Goal: Transaction & Acquisition: Obtain resource

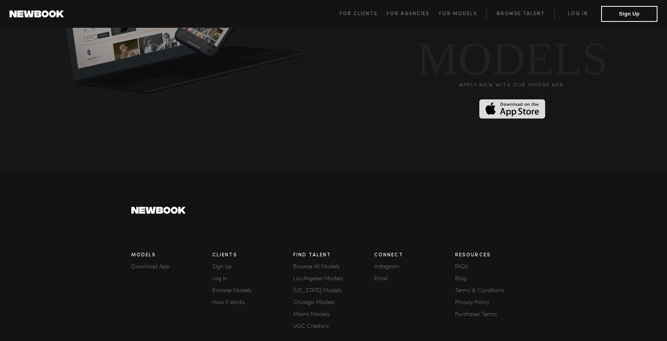
scroll to position [2096, 0]
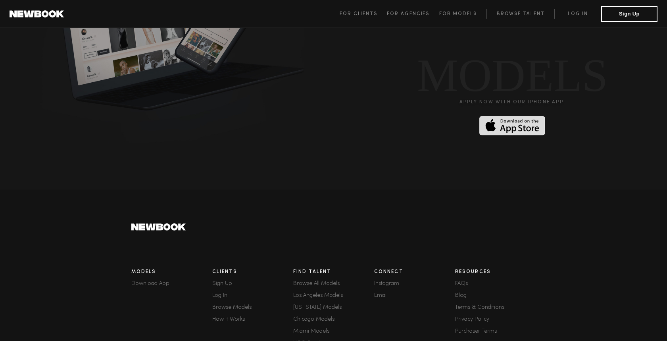
click at [387, 281] on link "Instagram" at bounding box center [414, 284] width 81 height 6
click at [324, 281] on link "Browse All Models" at bounding box center [333, 284] width 81 height 6
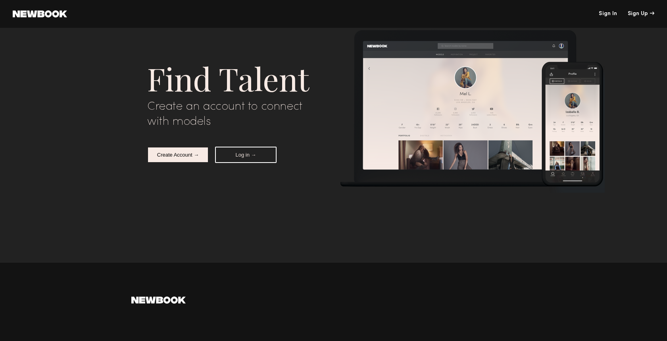
scroll to position [2096, 0]
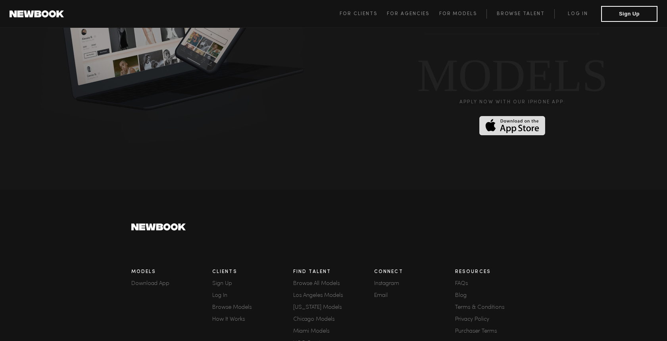
click at [226, 316] on link "How It Works" at bounding box center [252, 319] width 81 height 6
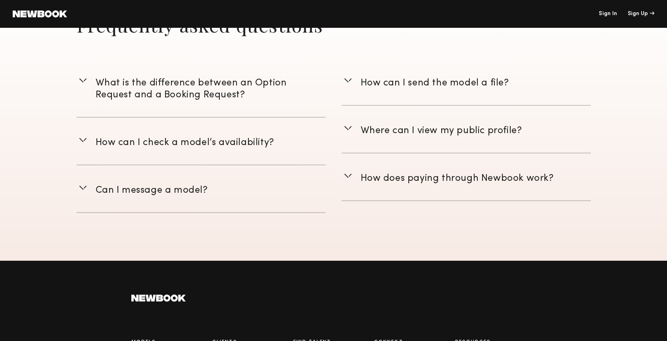
scroll to position [1286, 0]
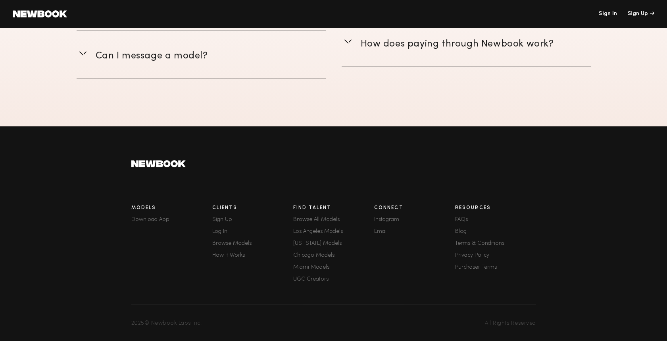
click at [320, 230] on link "Los Angeles Models" at bounding box center [333, 232] width 81 height 6
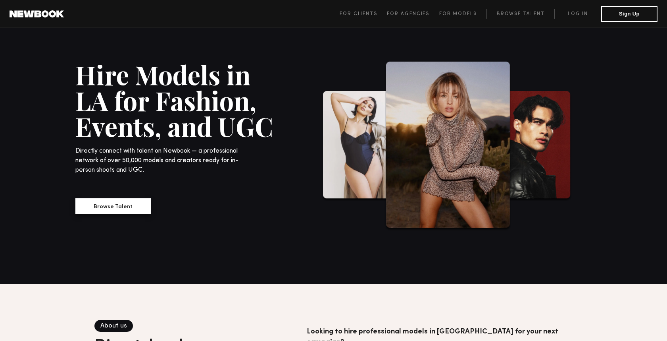
click at [114, 201] on button "Browse Talent" at bounding box center [112, 206] width 75 height 16
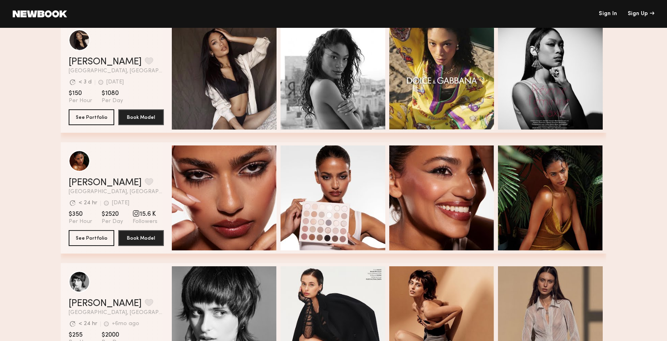
scroll to position [830, 0]
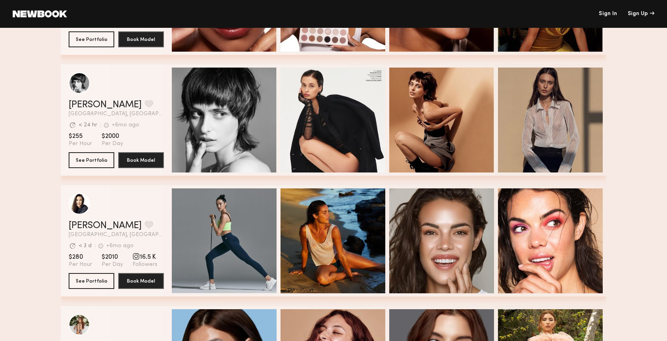
click at [134, 256] on div "grid" at bounding box center [136, 255] width 7 height 7
click at [91, 226] on link "Dallas S." at bounding box center [105, 226] width 73 height 10
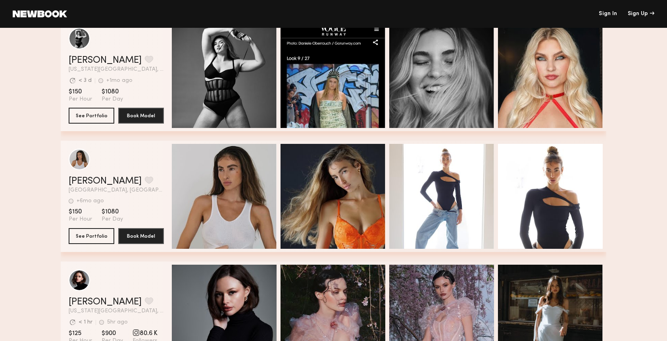
scroll to position [2603, 0]
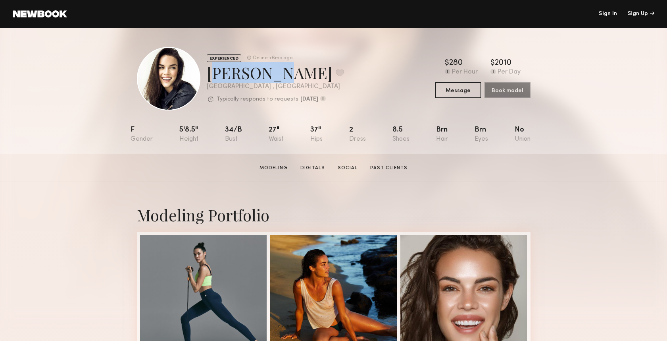
drag, startPoint x: 262, startPoint y: 75, endPoint x: 207, endPoint y: 75, distance: 54.4
click at [207, 75] on div "Dallas S. Favorite" at bounding box center [275, 72] width 137 height 21
click at [343, 162] on section "Dallas S. Modeling Digitals Social Past Clients Message Book Model" at bounding box center [333, 168] width 667 height 28
click at [347, 164] on link "Social" at bounding box center [348, 167] width 26 height 7
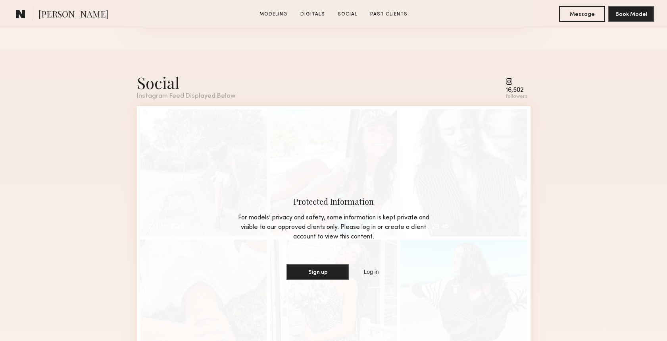
scroll to position [1087, 0]
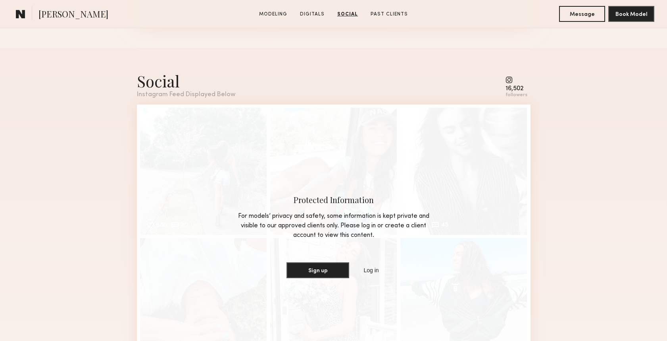
click at [507, 79] on common-icon at bounding box center [517, 79] width 22 height 7
click at [521, 84] on div "16,502 followers" at bounding box center [517, 87] width 22 height 22
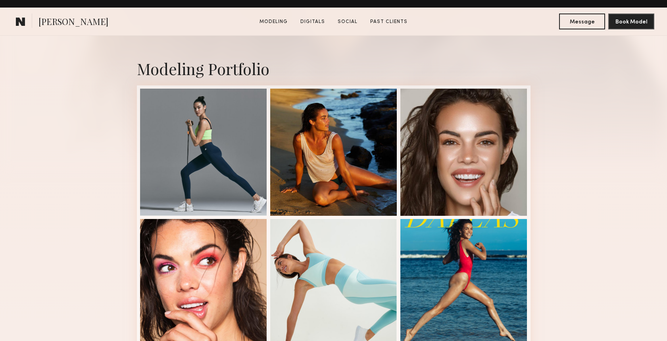
scroll to position [0, 0]
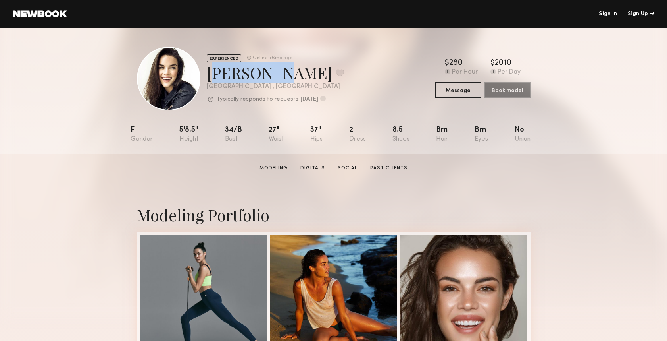
drag, startPoint x: 261, startPoint y: 77, endPoint x: 209, endPoint y: 77, distance: 52.0
click at [209, 77] on div "Dallas S. Favorite" at bounding box center [275, 72] width 137 height 21
copy div "Dallas S"
